Goal: Find specific page/section: Find specific page/section

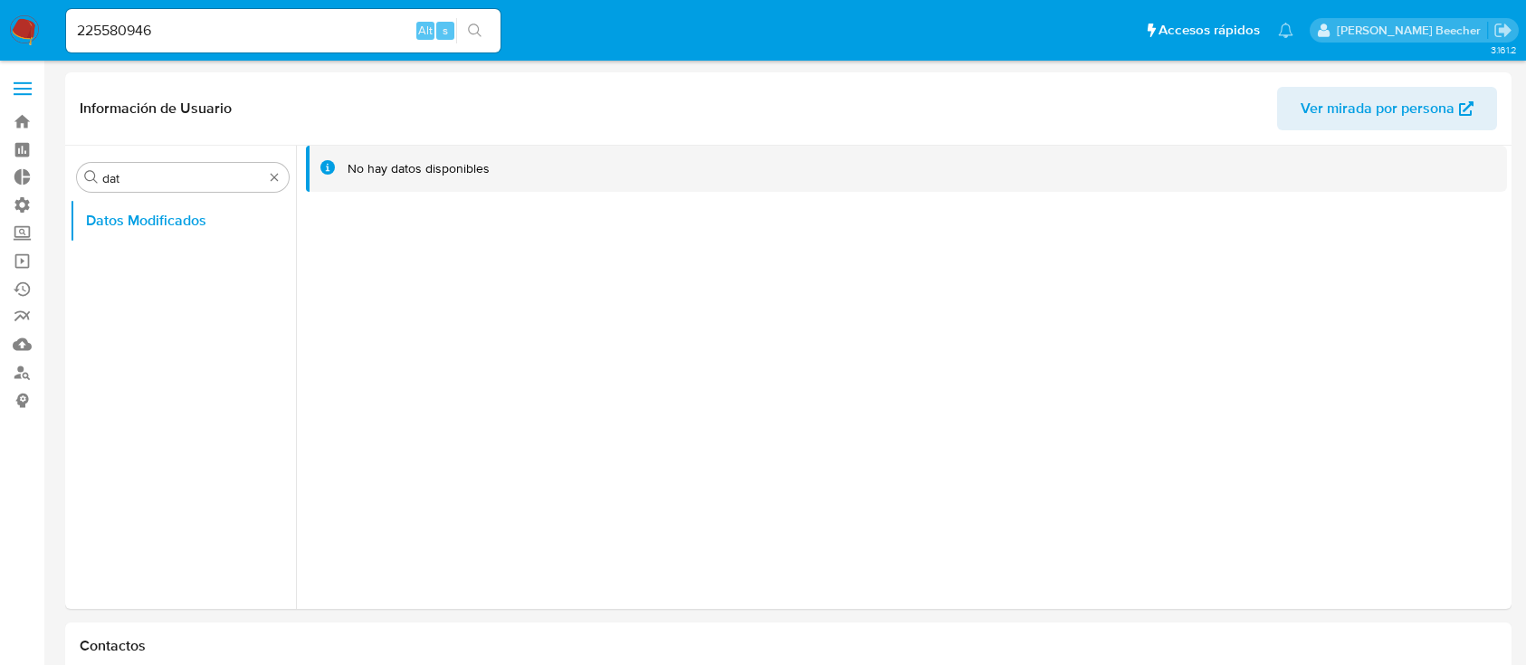
select select "10"
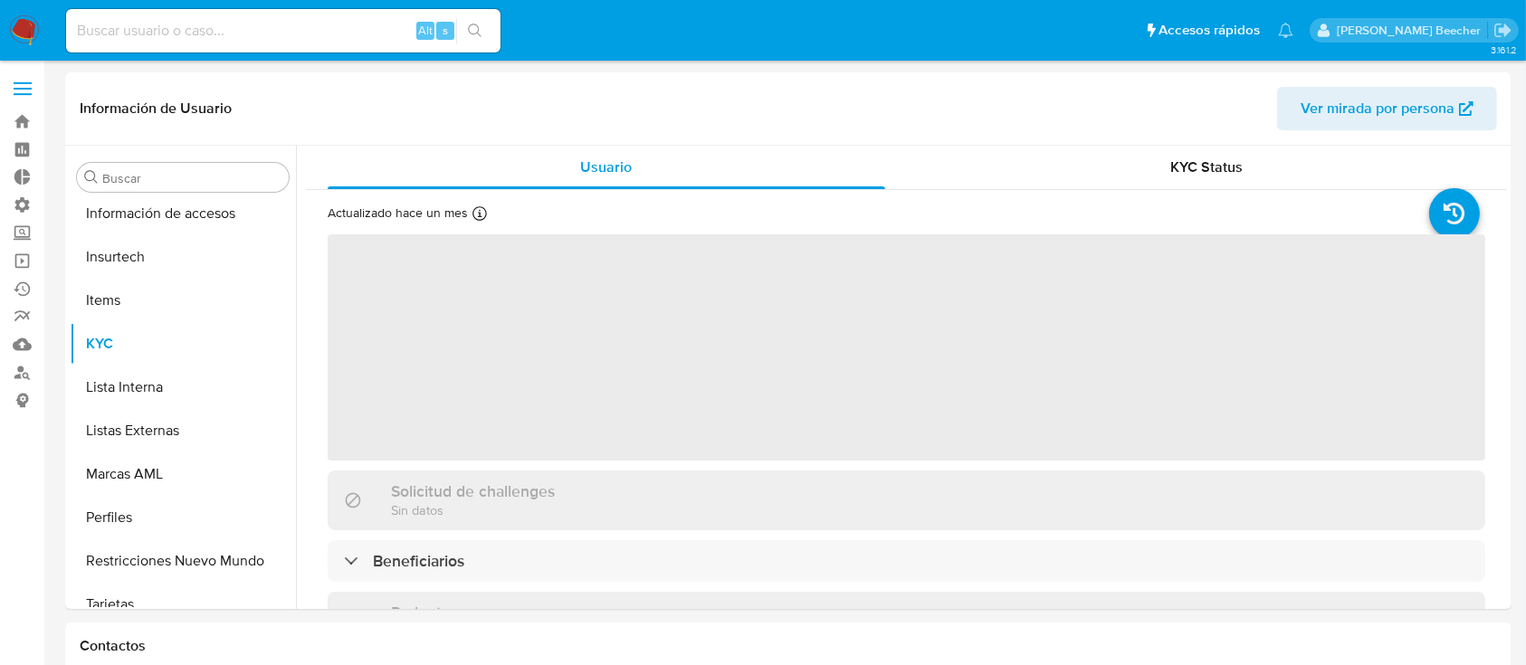
scroll to position [852, 0]
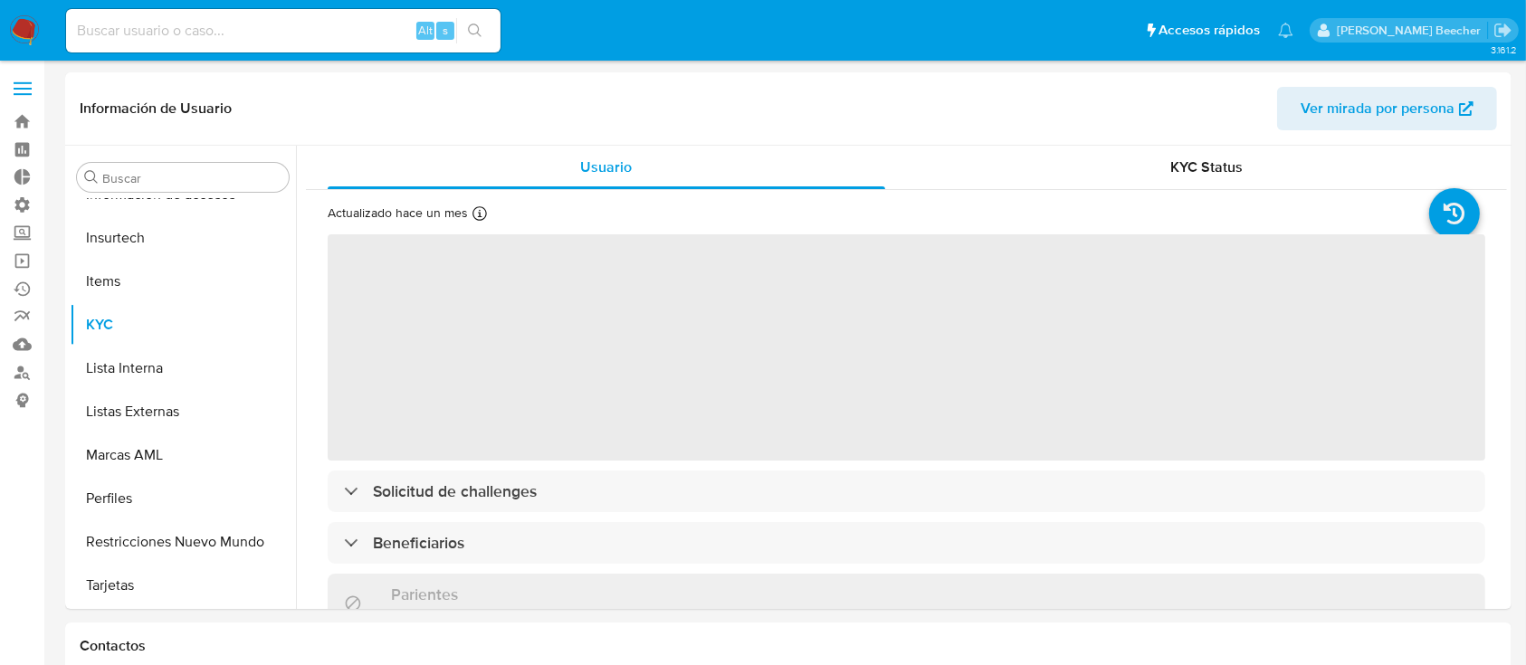
select select "10"
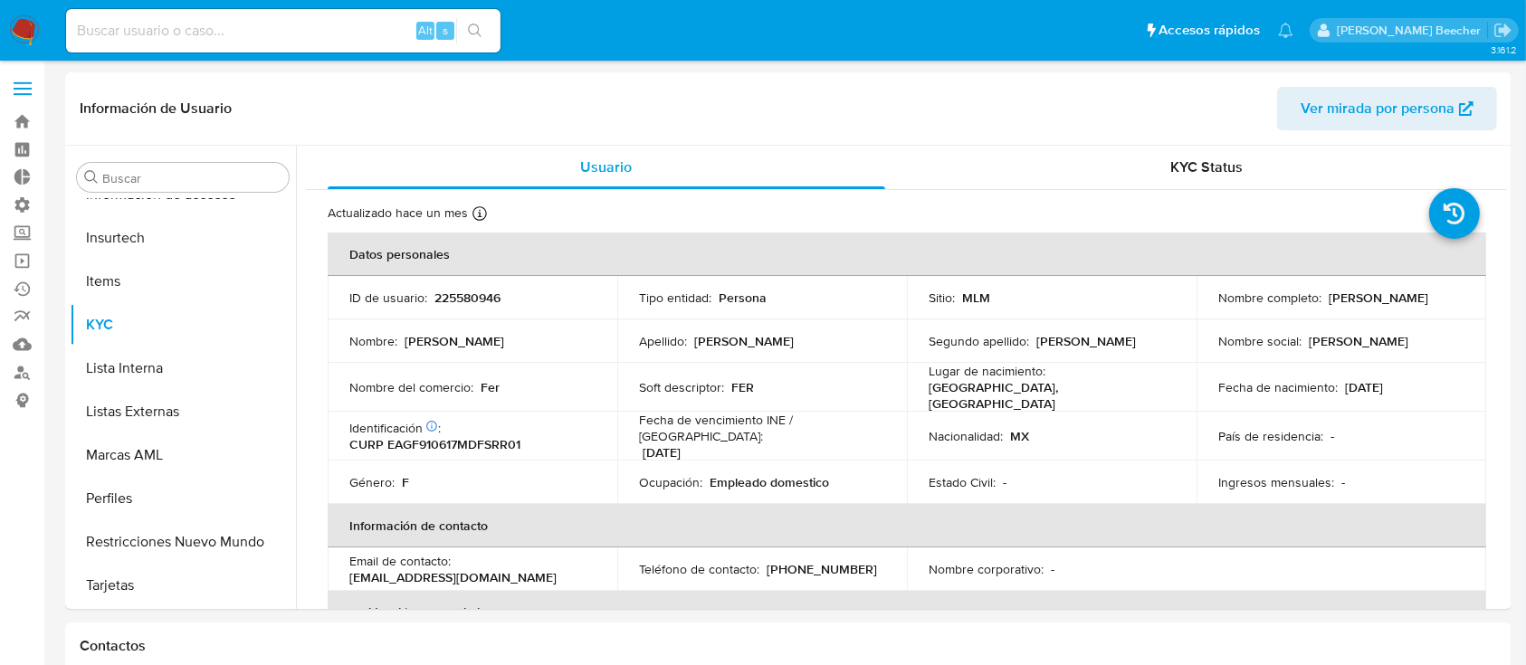
click at [243, 5] on div "Alt s" at bounding box center [283, 30] width 435 height 51
click at [265, 29] on input at bounding box center [283, 31] width 435 height 24
paste input "771845781"
type input "771845781"
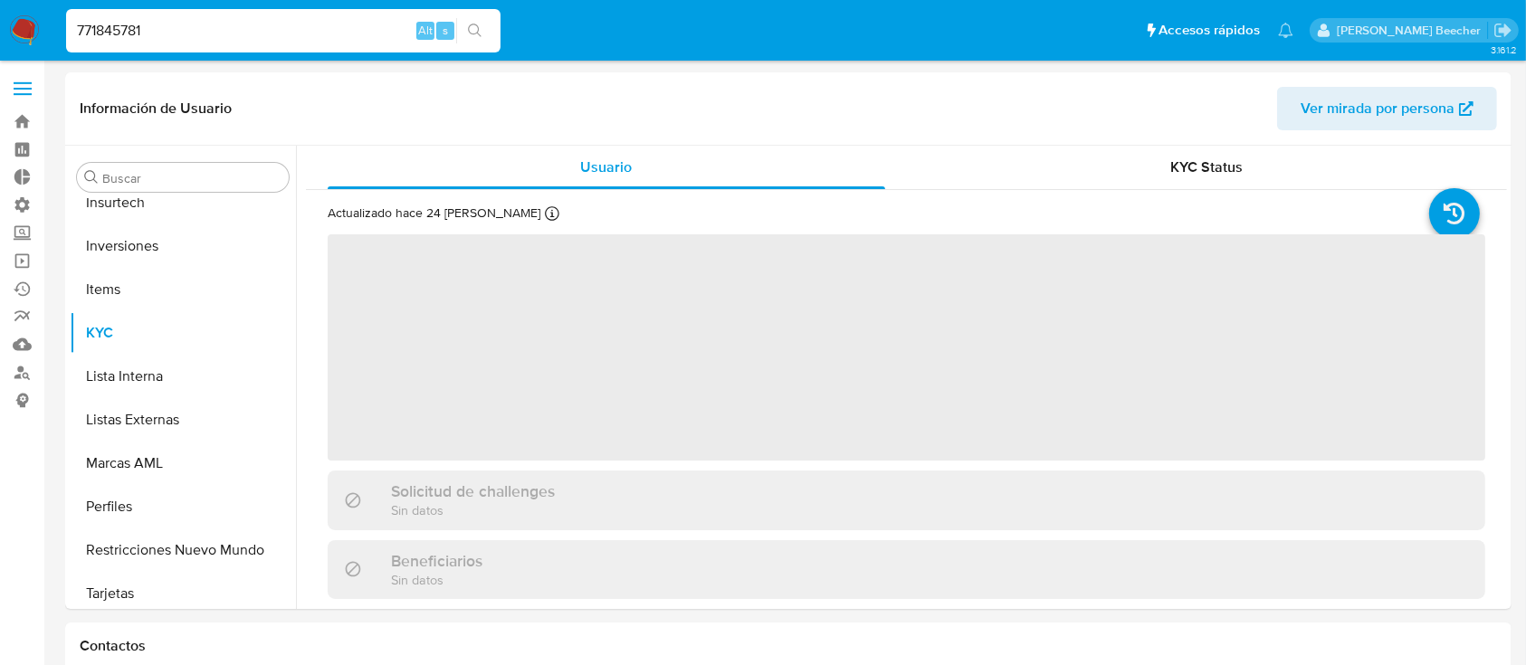
scroll to position [939, 0]
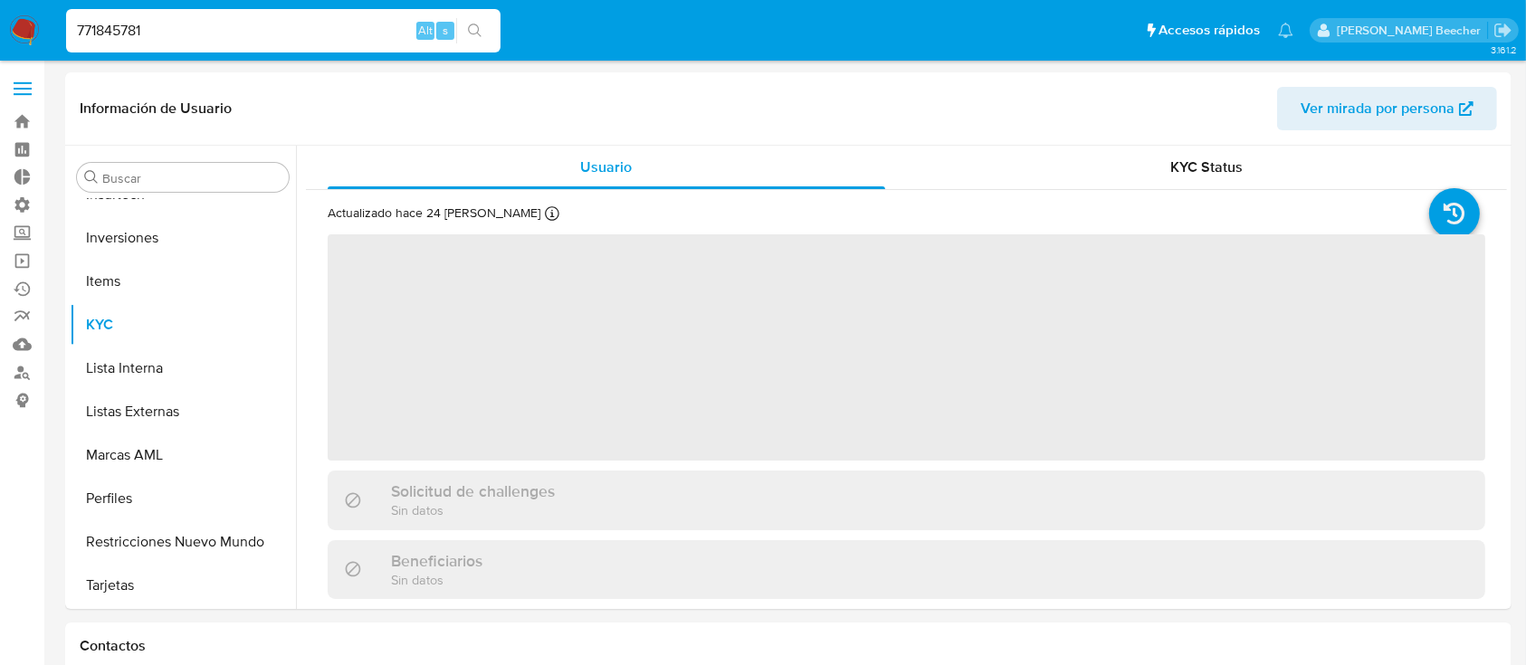
select select "10"
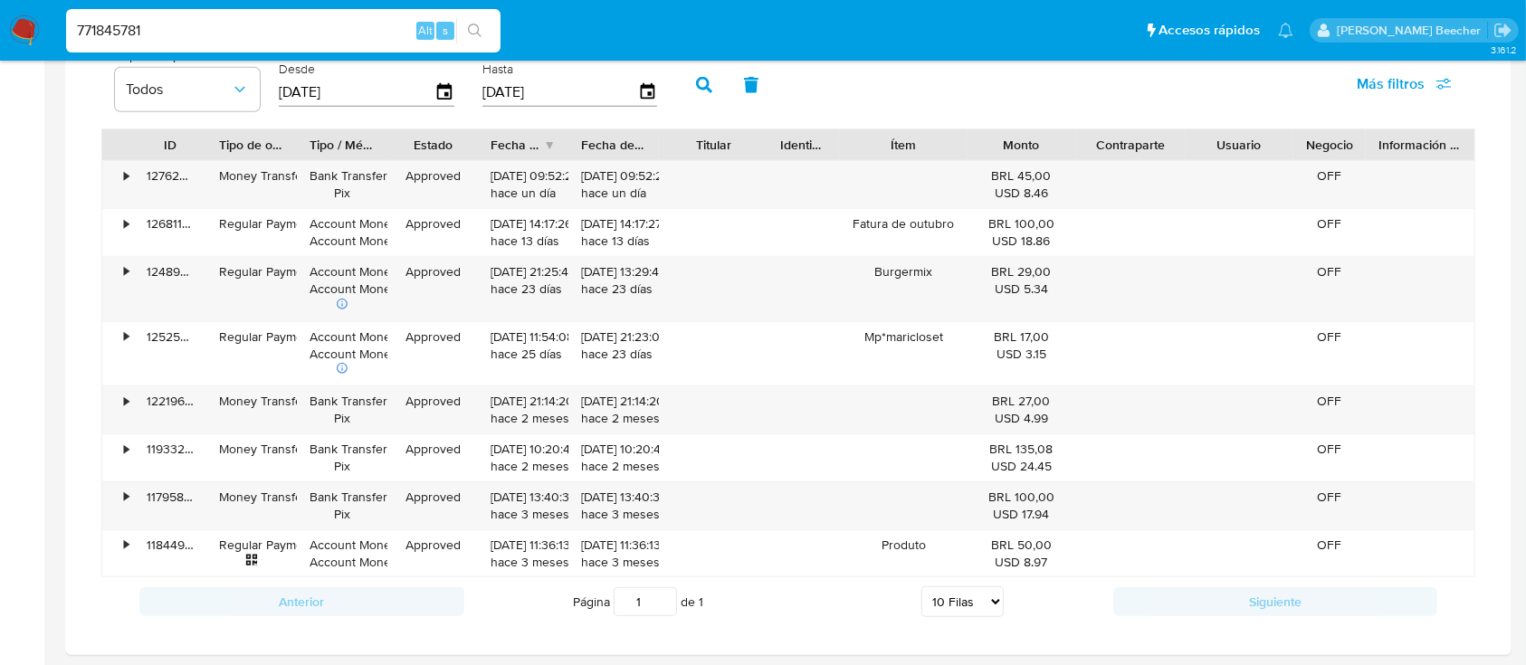
scroll to position [1318, 0]
